Goal: Information Seeking & Learning: Understand process/instructions

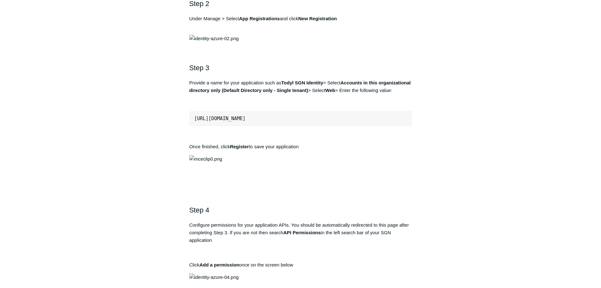
scroll to position [505, 0]
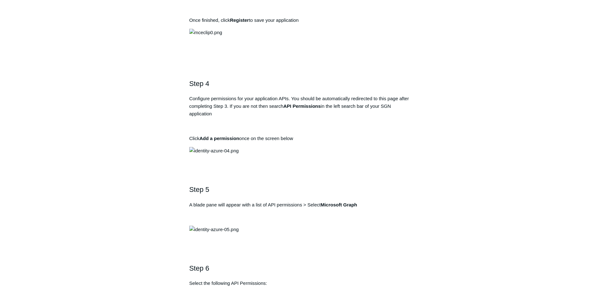
drag, startPoint x: 324, startPoint y: 163, endPoint x: 283, endPoint y: 160, distance: 40.8
copy strong "Todyl SGN Identity"
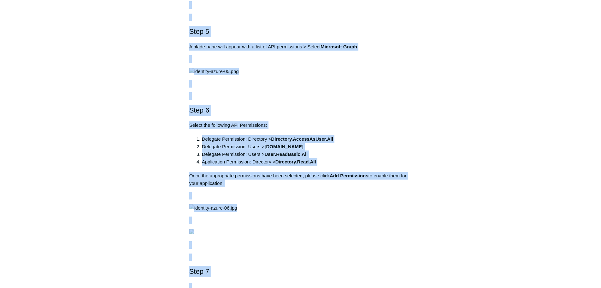
copy body "Skip to main content Submit a Request Management Portal University Community Kn…"
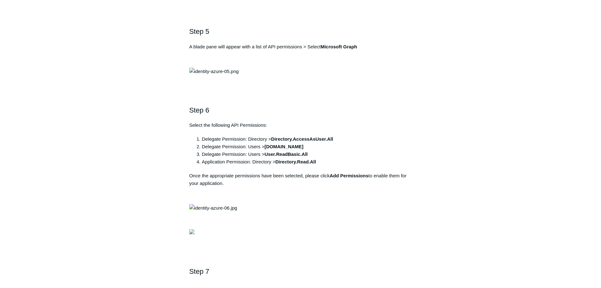
drag, startPoint x: 313, startPoint y: 49, endPoint x: 186, endPoint y: 52, distance: 126.3
copy pre "[URL][DOMAIN_NAME]"
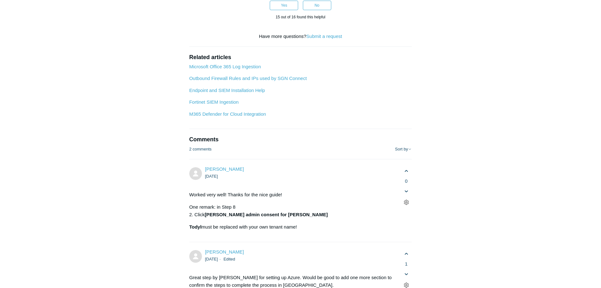
scroll to position [2052, 0]
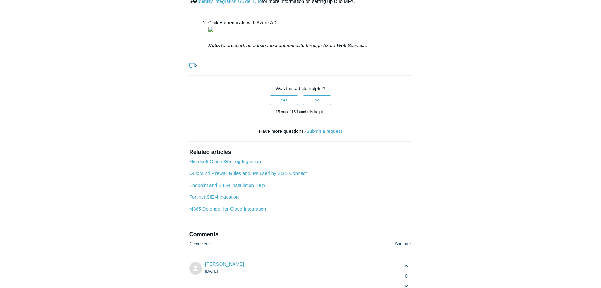
drag, startPoint x: 361, startPoint y: 87, endPoint x: 442, endPoint y: 97, distance: 81.4
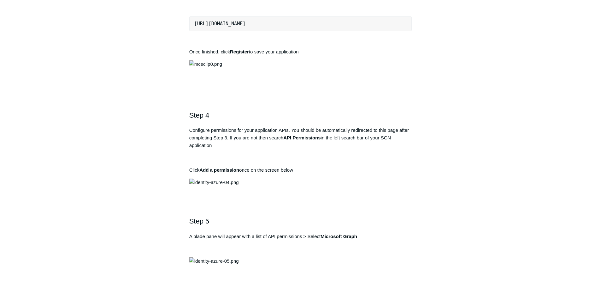
scroll to position [505, 0]
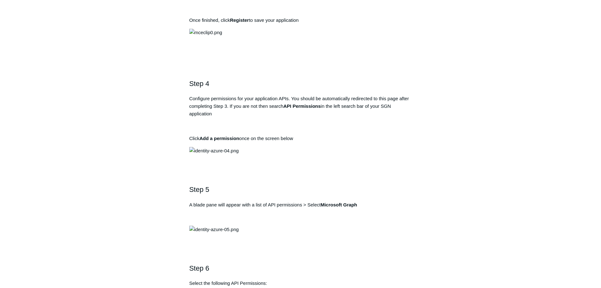
drag, startPoint x: 305, startPoint y: 206, endPoint x: 180, endPoint y: 199, distance: 125.2
copy pre "[URL][DOMAIN_NAME]"
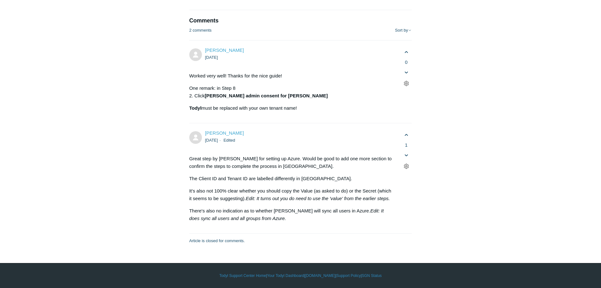
scroll to position [3756, 0]
